Goal: Information Seeking & Learning: Learn about a topic

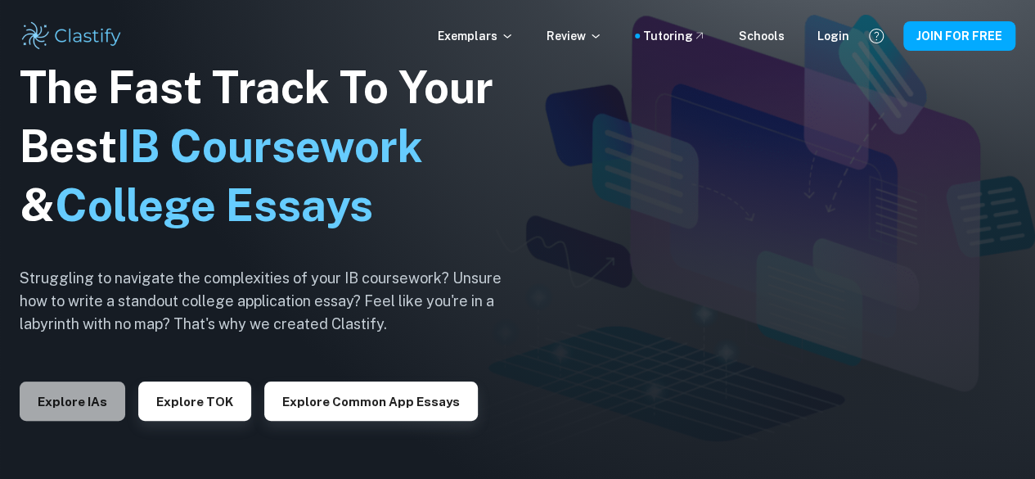
click at [84, 393] on button "Explore IAs" at bounding box center [73, 400] width 106 height 39
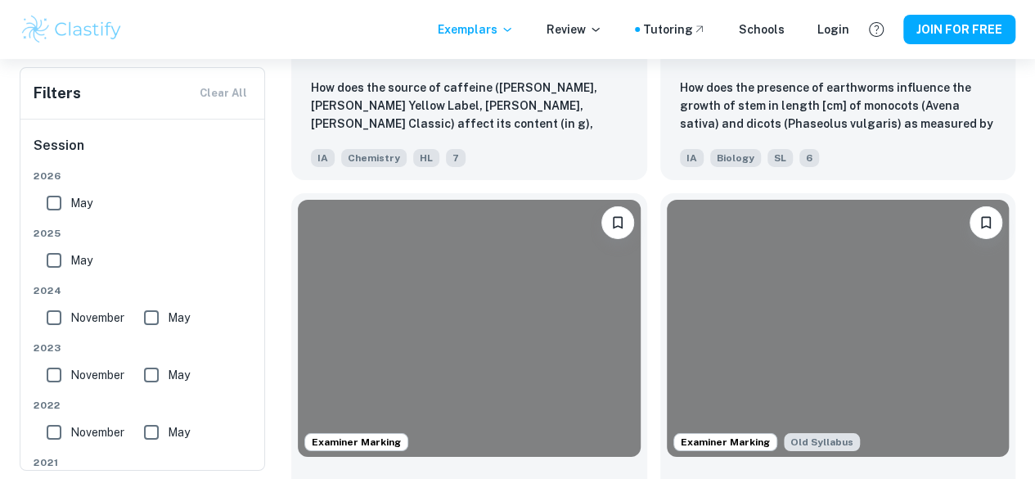
scroll to position [8980, 0]
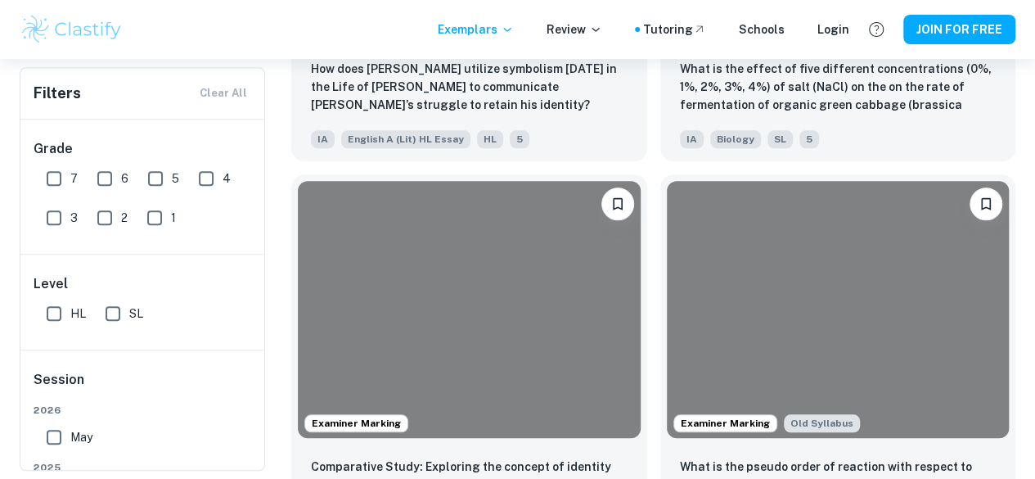
scroll to position [12981, 0]
